Goal: Information Seeking & Learning: Check status

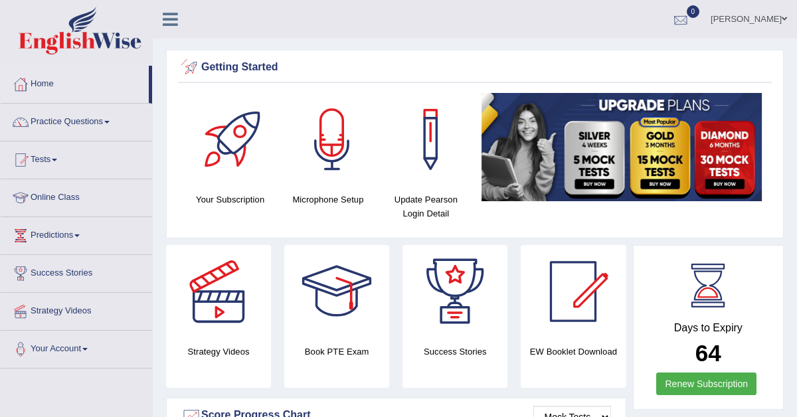
click at [687, 17] on div at bounding box center [681, 20] width 20 height 20
click at [691, 17] on div at bounding box center [681, 20] width 20 height 20
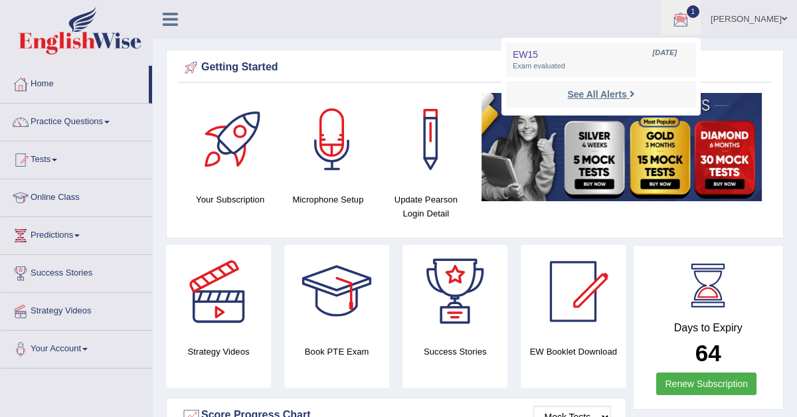
click at [616, 94] on strong "See All Alerts" at bounding box center [596, 94] width 59 height 11
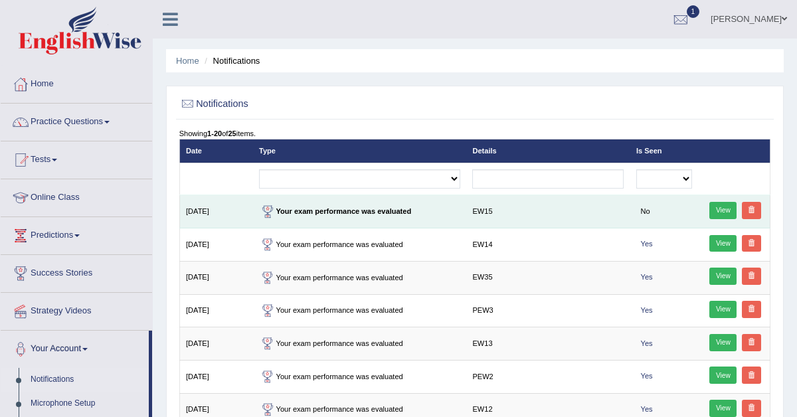
click at [723, 211] on link "View" at bounding box center [722, 210] width 27 height 17
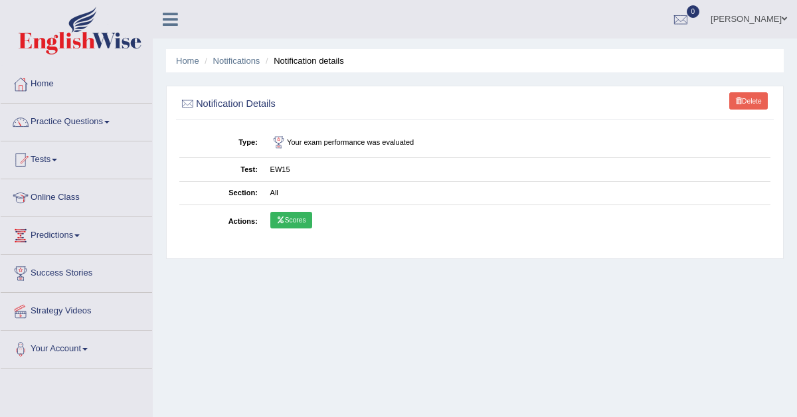
click at [296, 216] on link "Scores" at bounding box center [291, 220] width 42 height 17
click at [291, 220] on link "Scores" at bounding box center [291, 220] width 42 height 17
click at [291, 219] on link "Scores" at bounding box center [291, 220] width 42 height 17
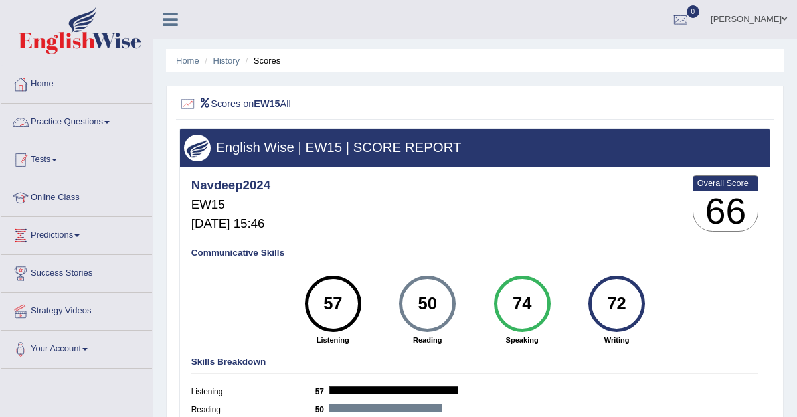
click at [52, 155] on link "Tests" at bounding box center [76, 157] width 151 height 33
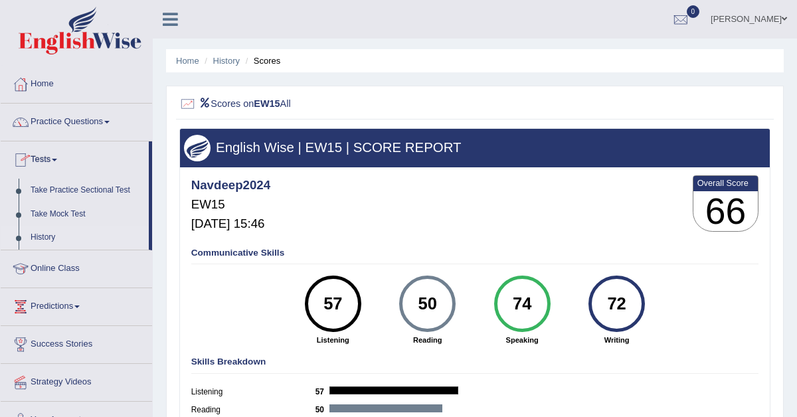
click at [46, 236] on link "History" at bounding box center [87, 238] width 124 height 24
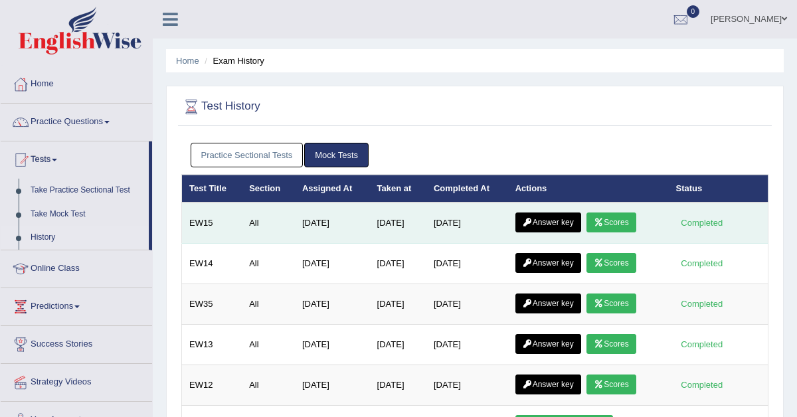
click at [566, 219] on link "Answer key" at bounding box center [548, 222] width 66 height 20
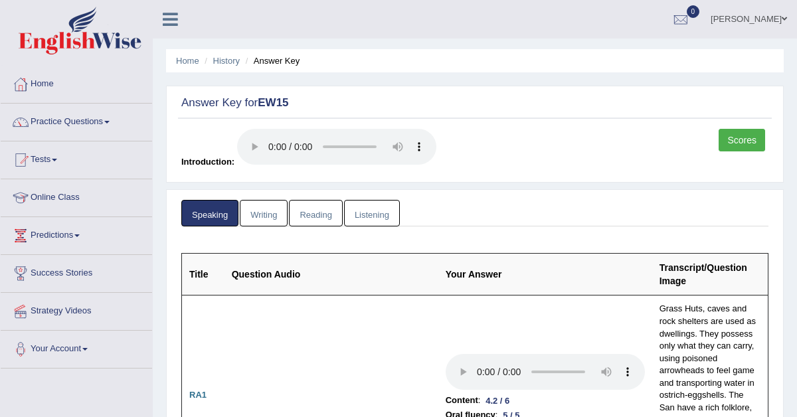
click at [274, 212] on link "Writing" at bounding box center [264, 213] width 48 height 27
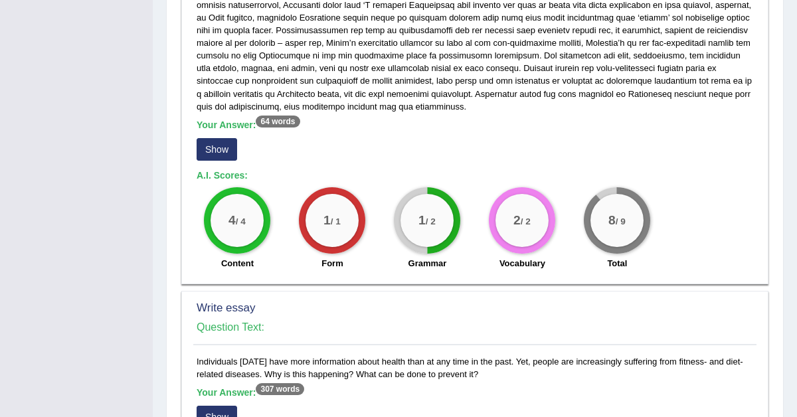
scroll to position [851, 0]
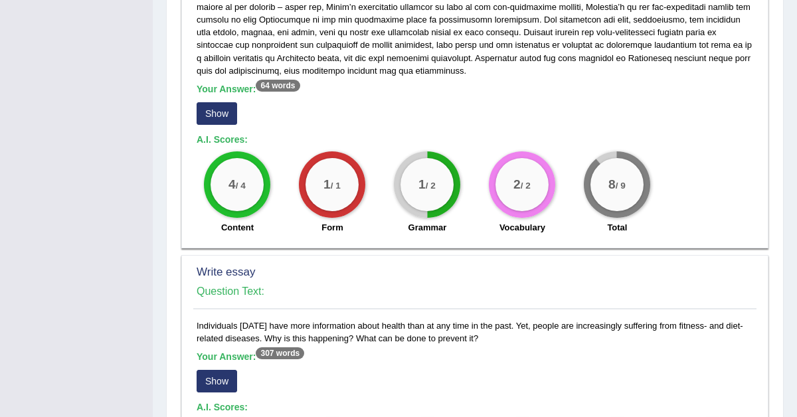
click at [222, 111] on button "Show" at bounding box center [217, 113] width 41 height 23
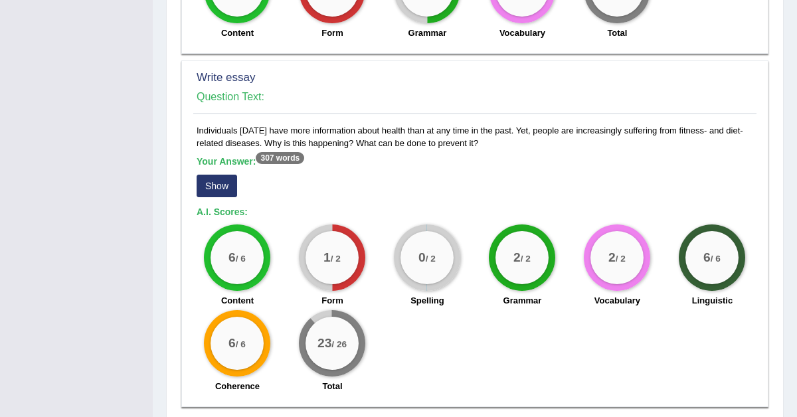
scroll to position [1109, 0]
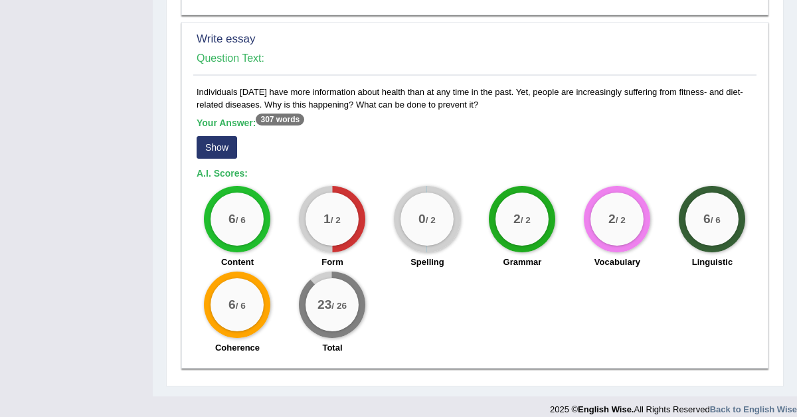
click at [215, 136] on button "Show" at bounding box center [217, 147] width 41 height 23
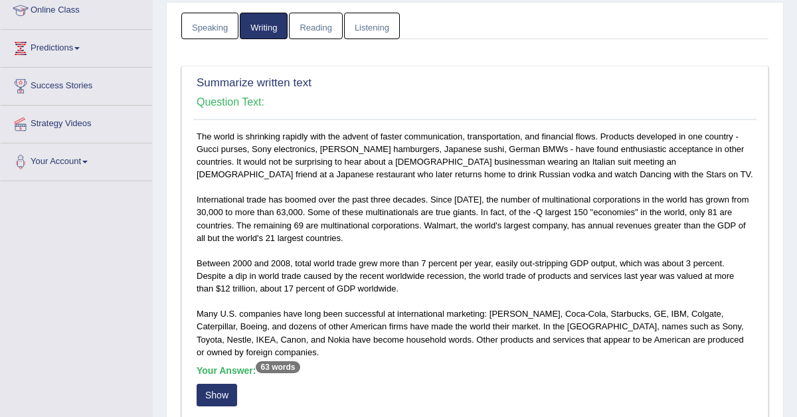
scroll to position [0, 0]
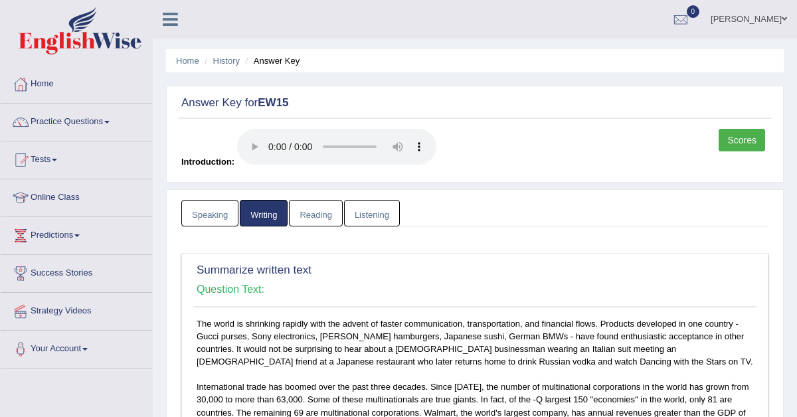
click at [320, 211] on link "Reading" at bounding box center [315, 213] width 53 height 27
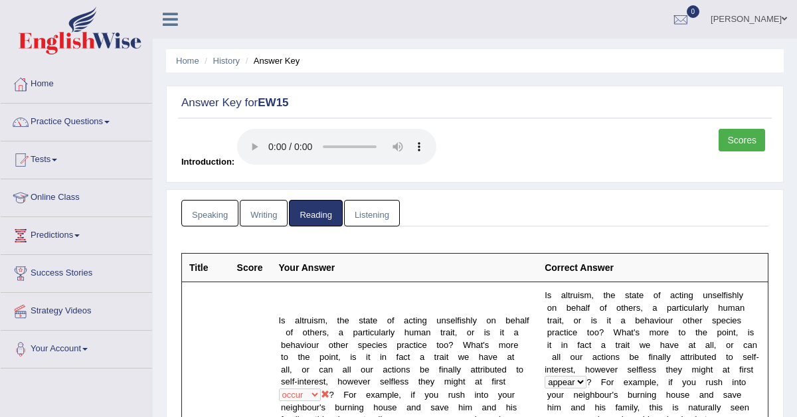
click at [375, 215] on link "Listening" at bounding box center [372, 213] width 56 height 27
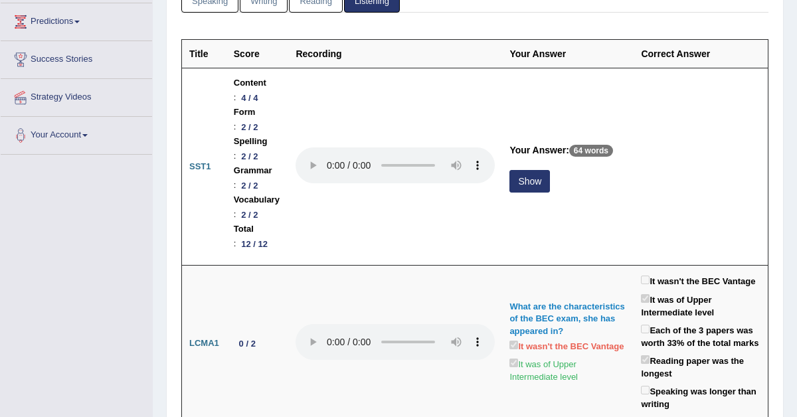
scroll to position [218, 0]
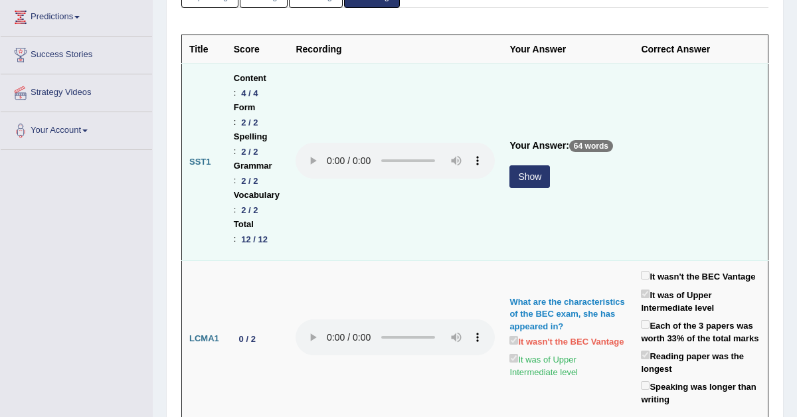
click at [550, 165] on button "Show" at bounding box center [529, 176] width 41 height 23
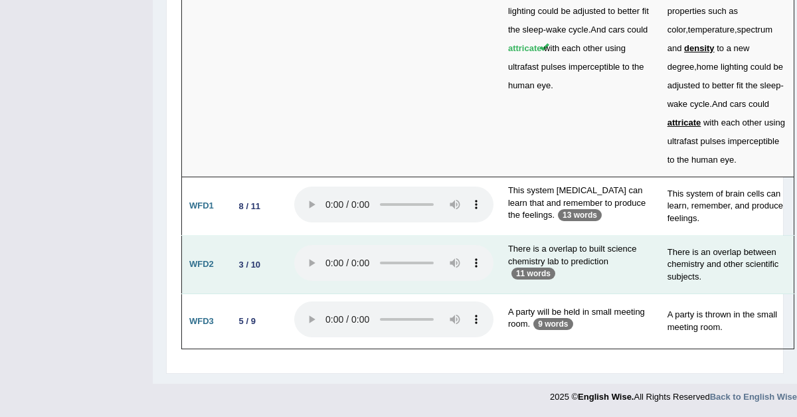
scroll to position [4526, 0]
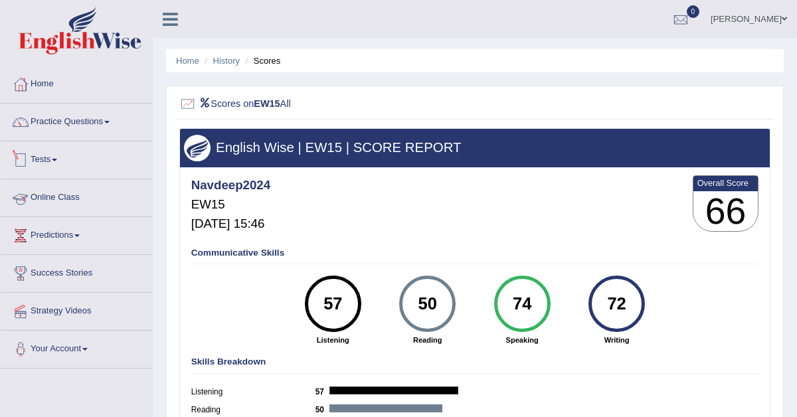
click at [52, 155] on link "Tests" at bounding box center [76, 157] width 151 height 33
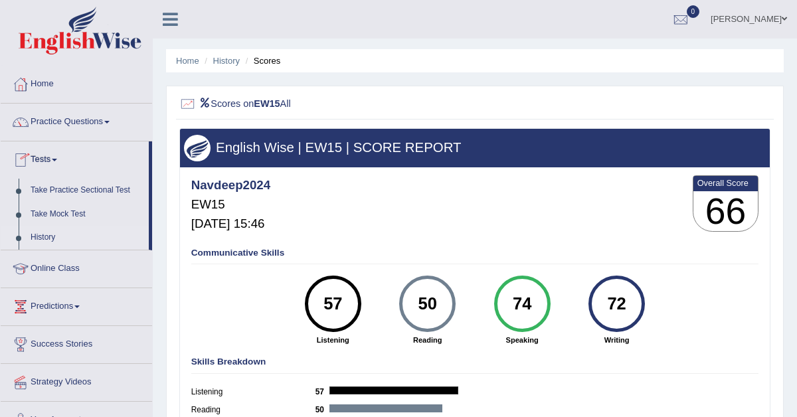
click at [51, 240] on link "History" at bounding box center [87, 238] width 124 height 24
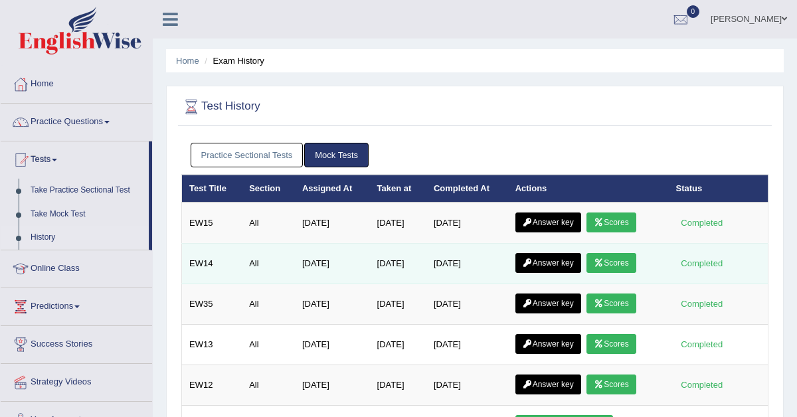
click at [549, 265] on link "Answer key" at bounding box center [548, 263] width 66 height 20
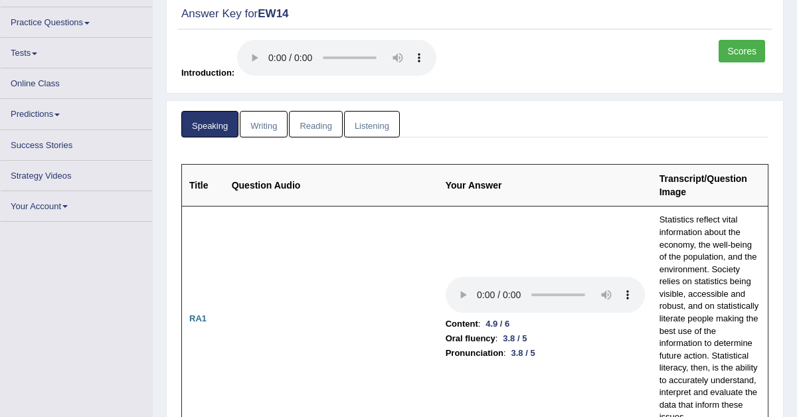
scroll to position [103, 0]
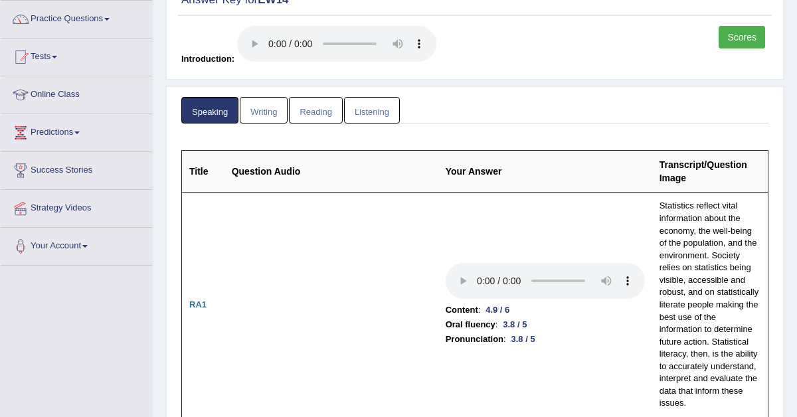
click at [746, 39] on link "Scores" at bounding box center [741, 37] width 46 height 23
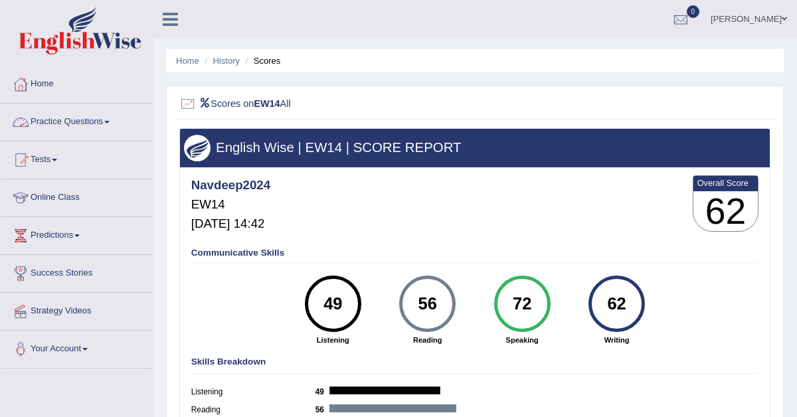
click at [84, 118] on link "Practice Questions" at bounding box center [76, 120] width 151 height 33
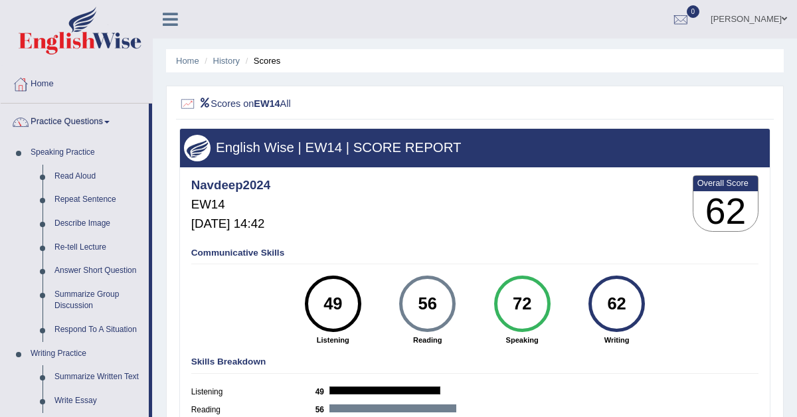
click at [72, 127] on link "Practice Questions" at bounding box center [75, 120] width 148 height 33
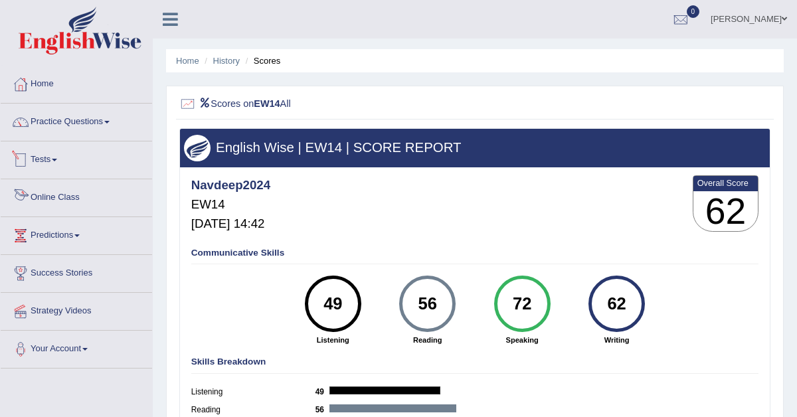
click at [49, 163] on link "Tests" at bounding box center [76, 157] width 151 height 33
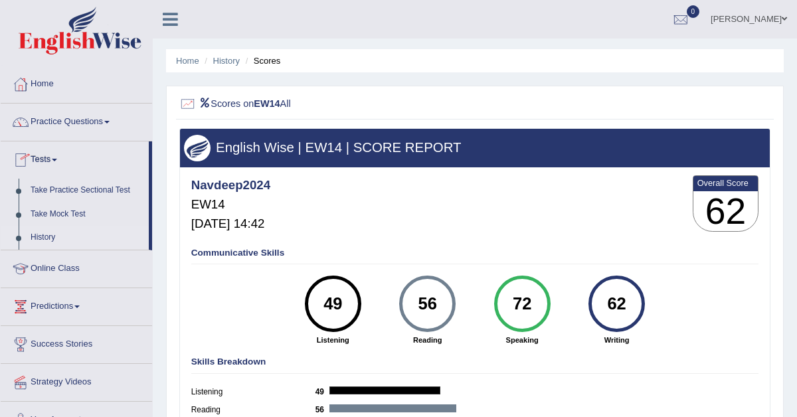
click at [52, 236] on link "History" at bounding box center [87, 238] width 124 height 24
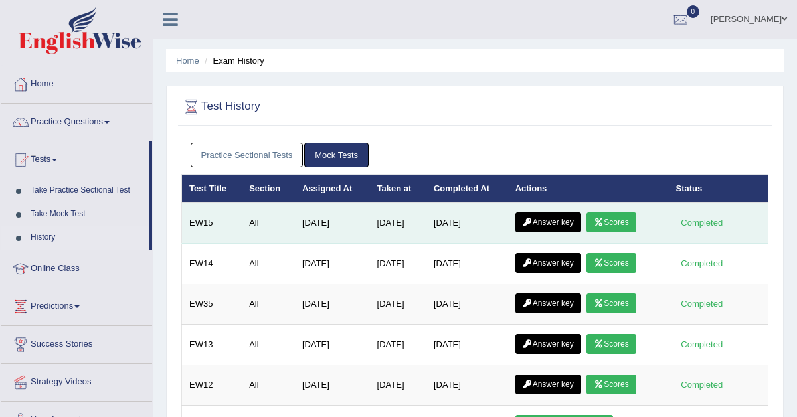
click at [555, 220] on link "Answer key" at bounding box center [548, 222] width 66 height 20
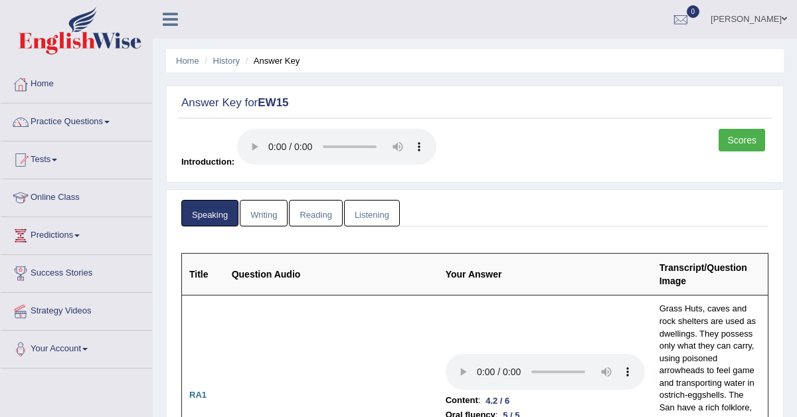
click at [736, 136] on link "Scores" at bounding box center [741, 140] width 46 height 23
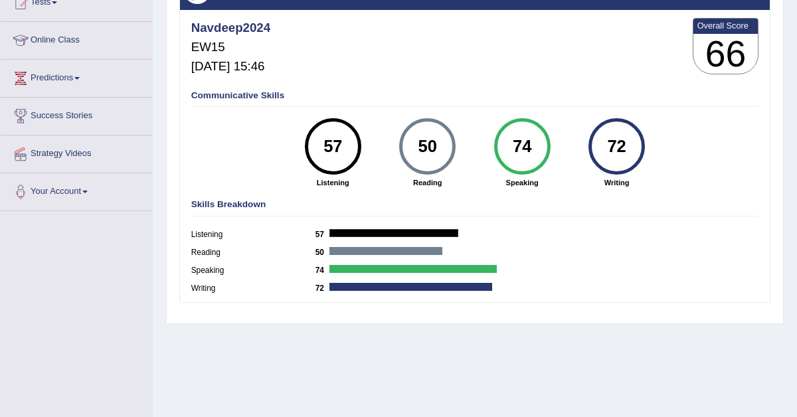
scroll to position [143, 0]
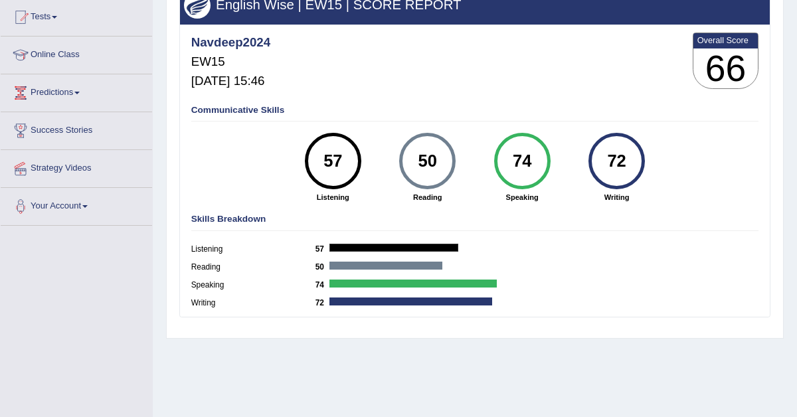
click at [403, 180] on div "50 Reading" at bounding box center [427, 168] width 94 height 70
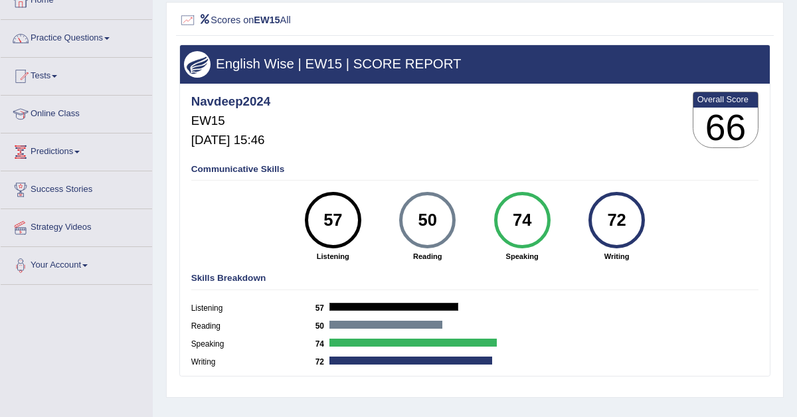
scroll to position [0, 0]
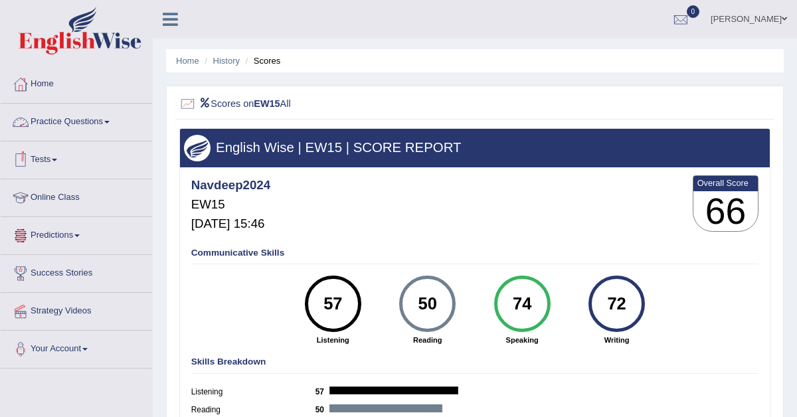
click at [56, 161] on link "Tests" at bounding box center [76, 157] width 151 height 33
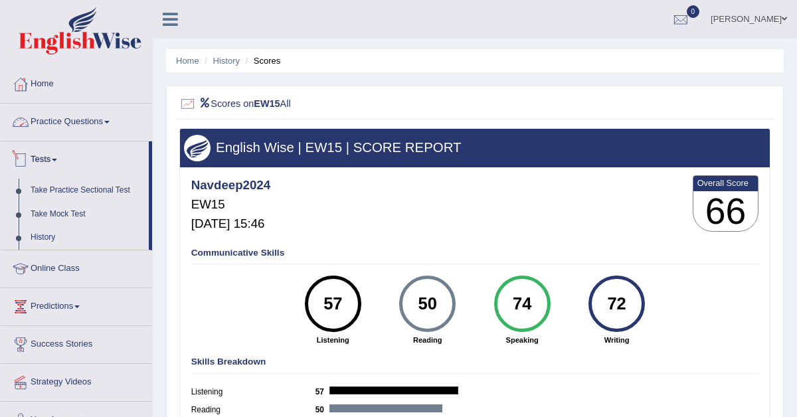
click at [62, 120] on link "Practice Questions" at bounding box center [76, 120] width 151 height 33
